Goal: Find specific page/section: Find specific page/section

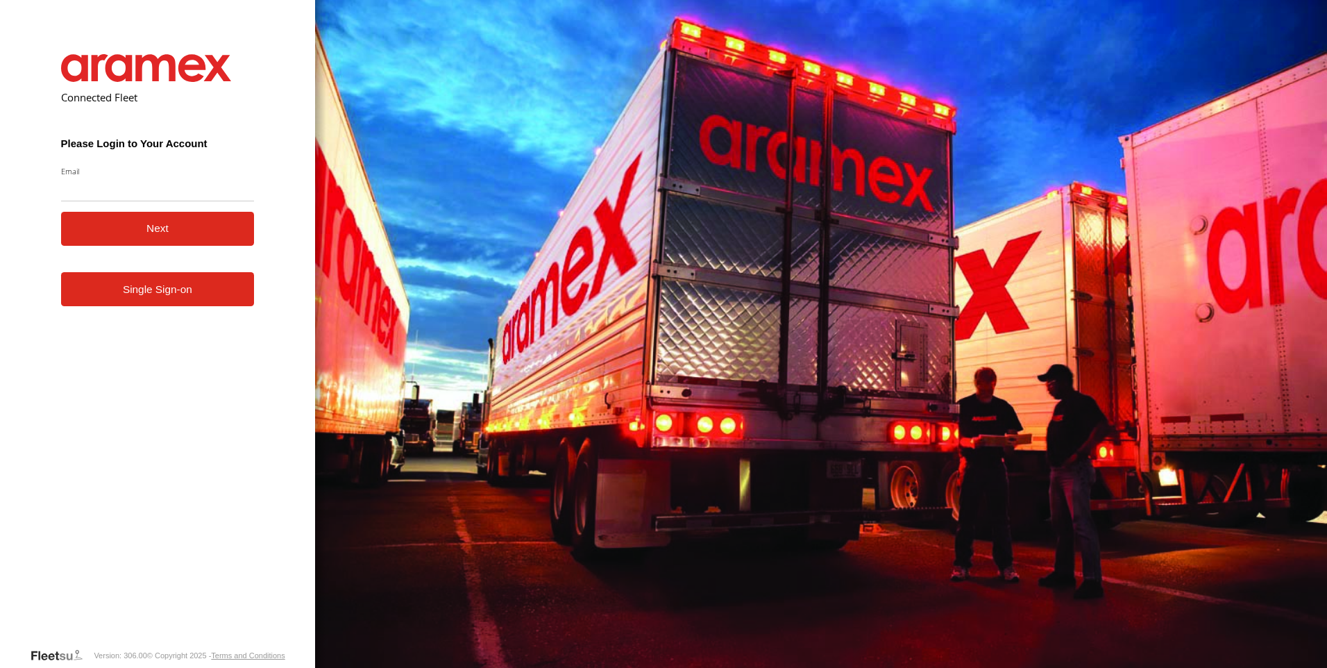
type input "**********"
click at [113, 234] on button "Next" at bounding box center [158, 229] width 194 height 34
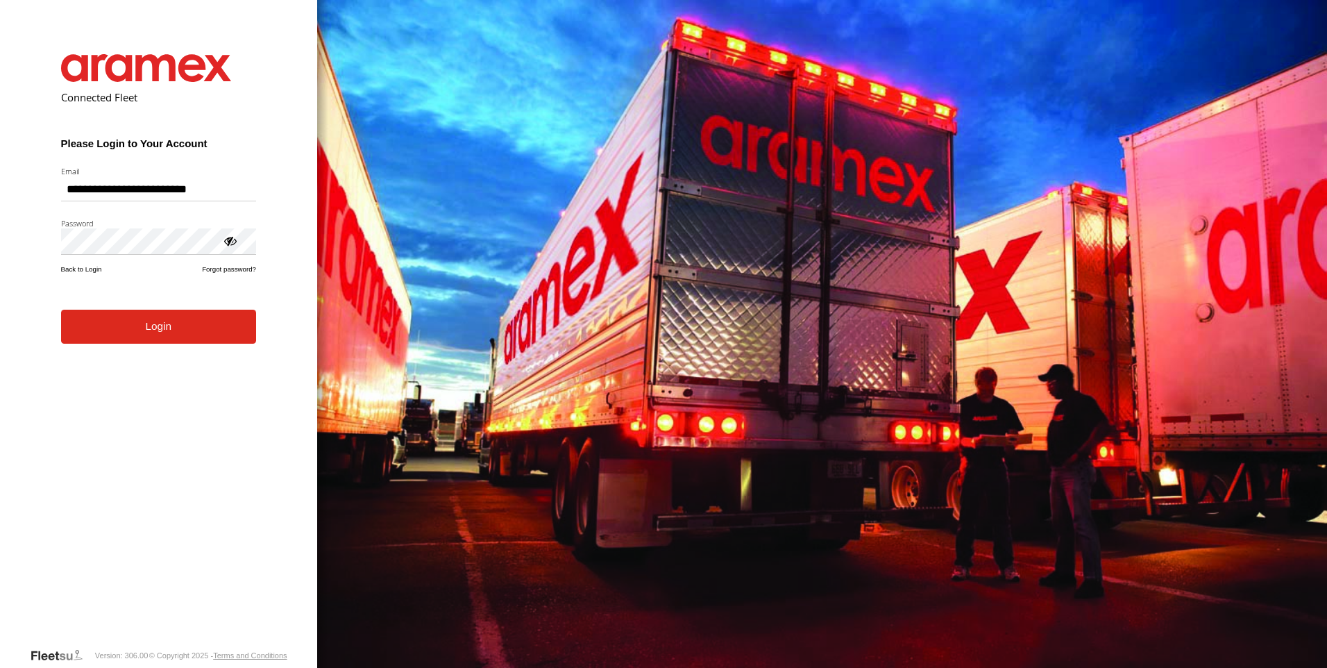
click at [61, 310] on button "Login" at bounding box center [158, 327] width 195 height 34
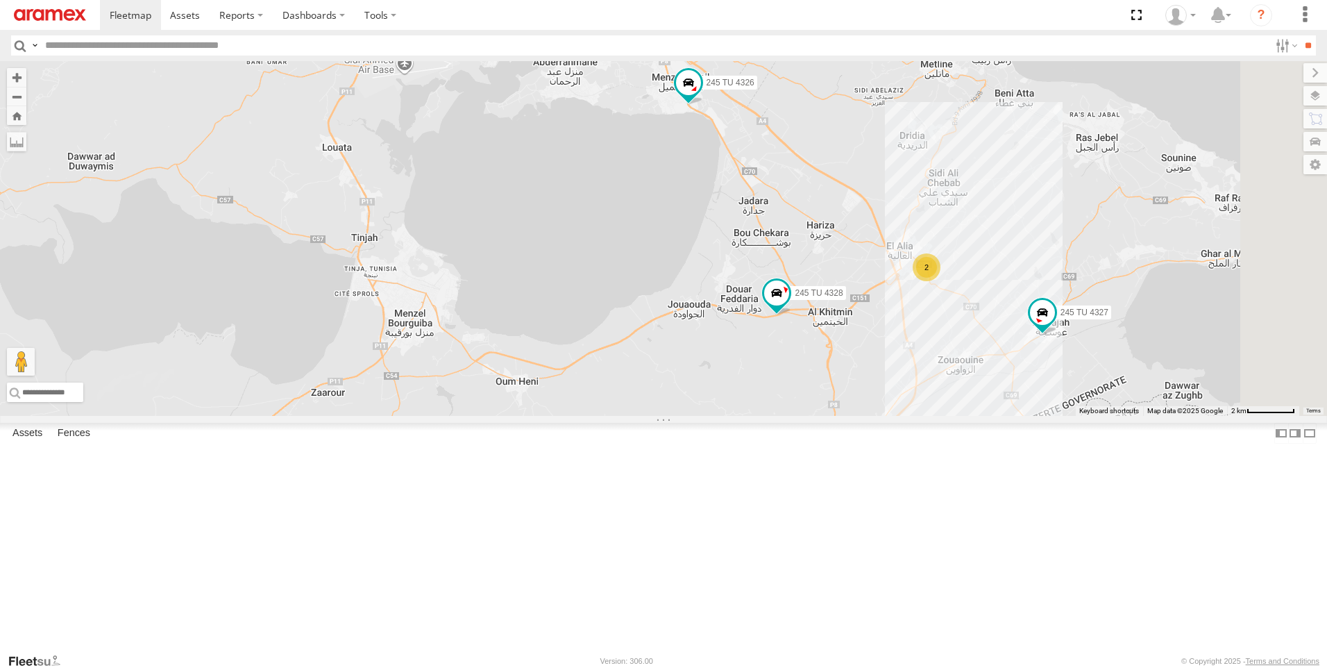
click at [0, 0] on div at bounding box center [0, 0] width 0 height 0
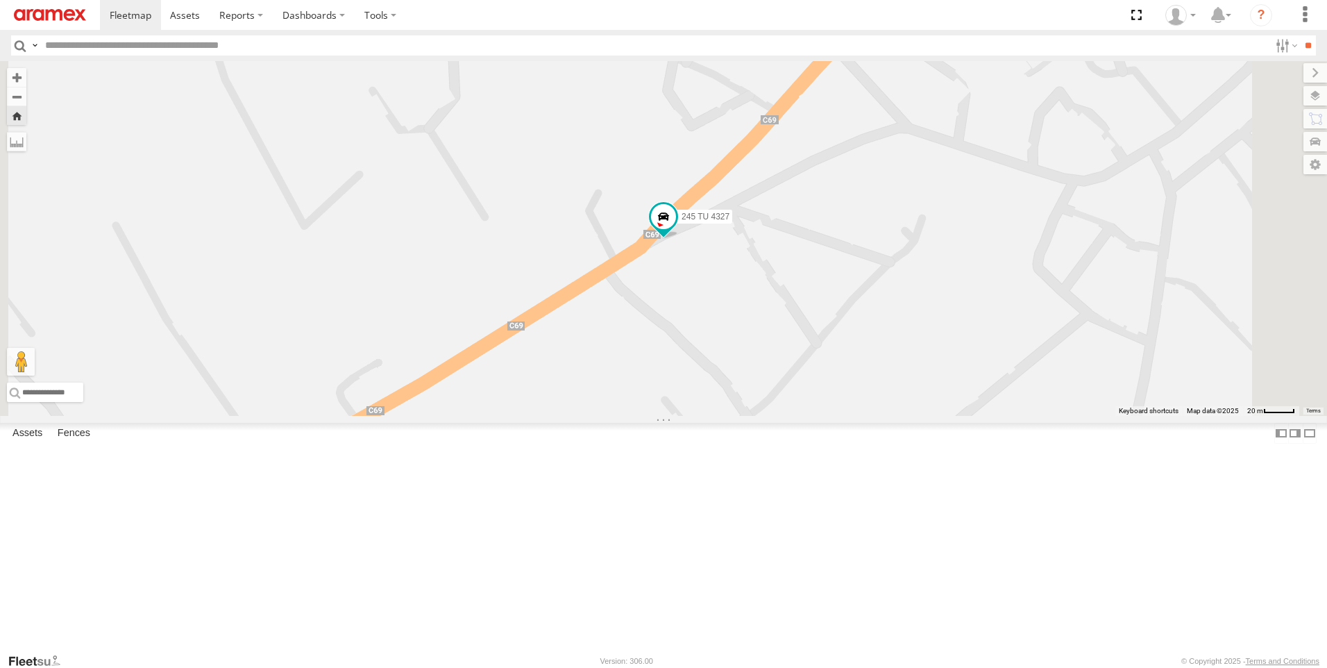
click at [0, 0] on span at bounding box center [0, 0] width 0 height 0
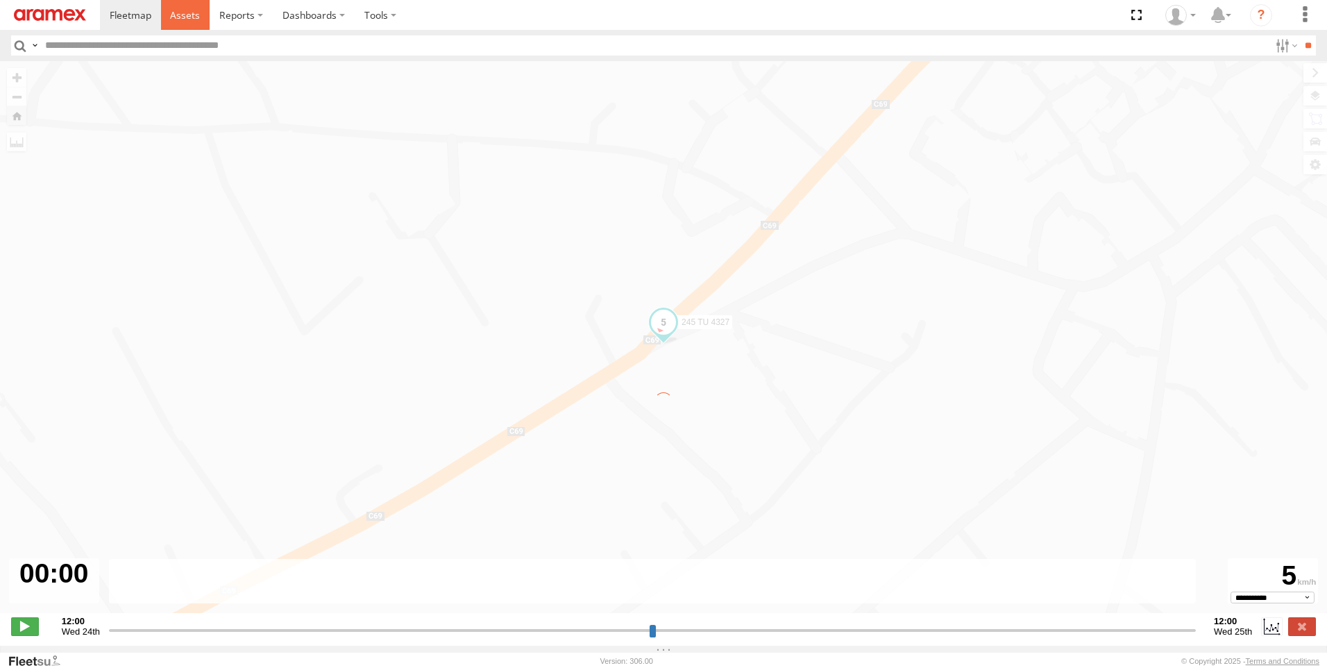
click at [201, 23] on link at bounding box center [185, 15] width 49 height 30
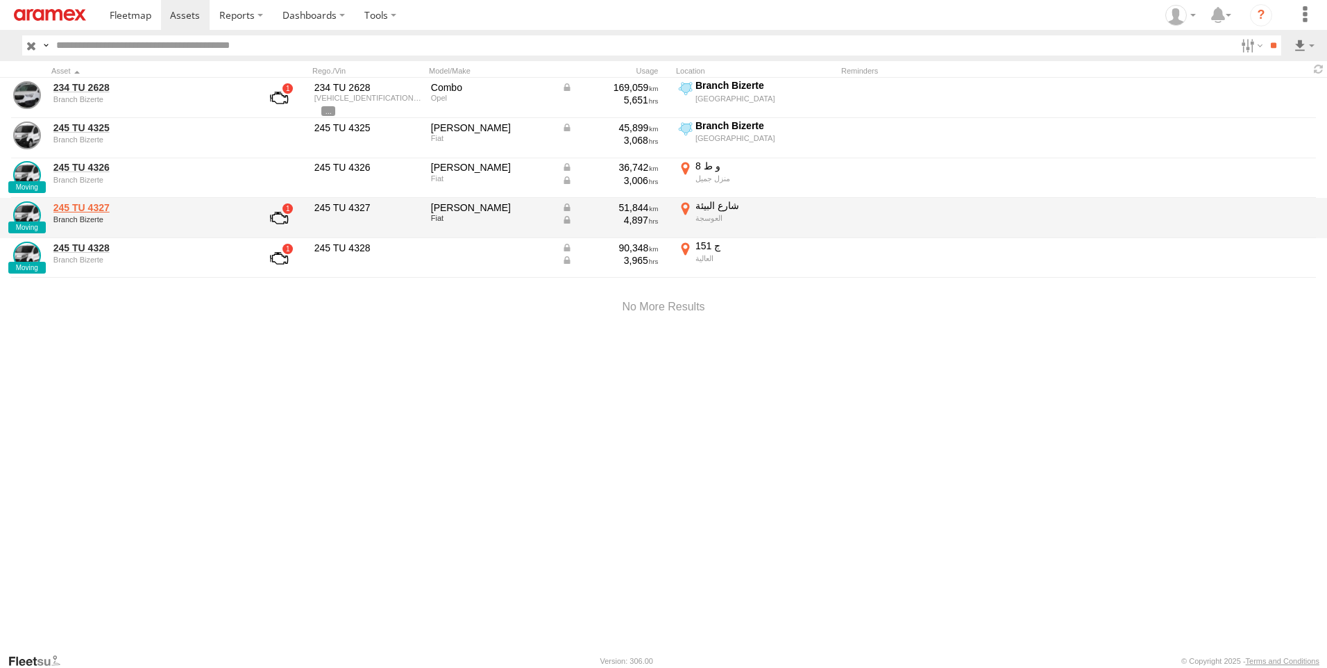
click at [100, 207] on link "245 TU 4327" at bounding box center [148, 207] width 190 height 12
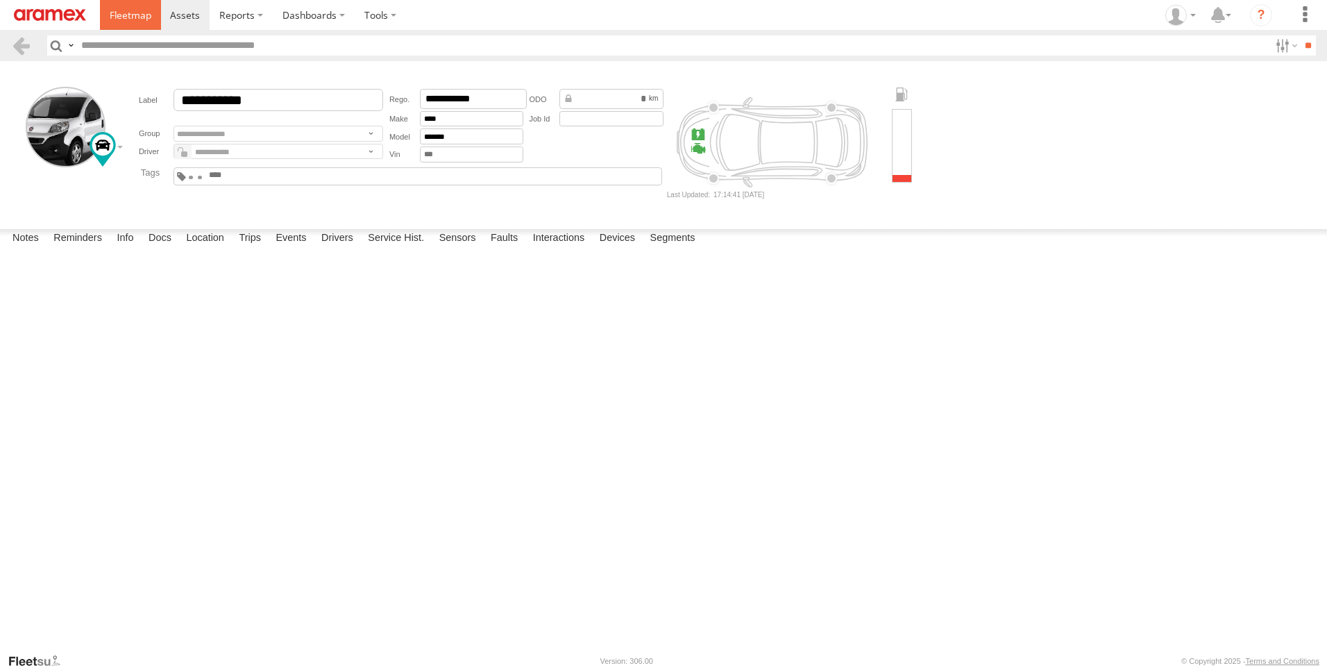
click at [128, 13] on span at bounding box center [131, 14] width 42 height 13
